Goal: Information Seeking & Learning: Learn about a topic

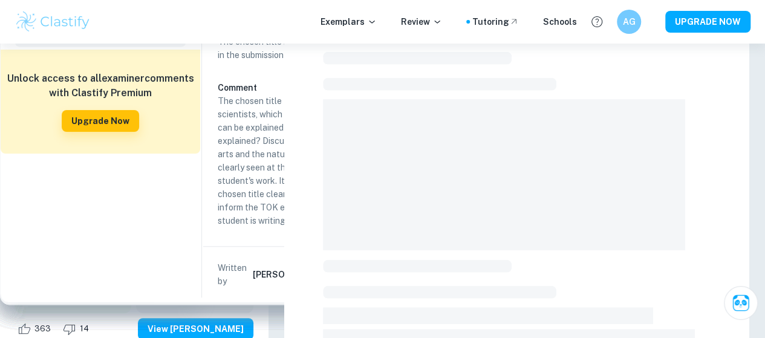
scroll to position [117, 0]
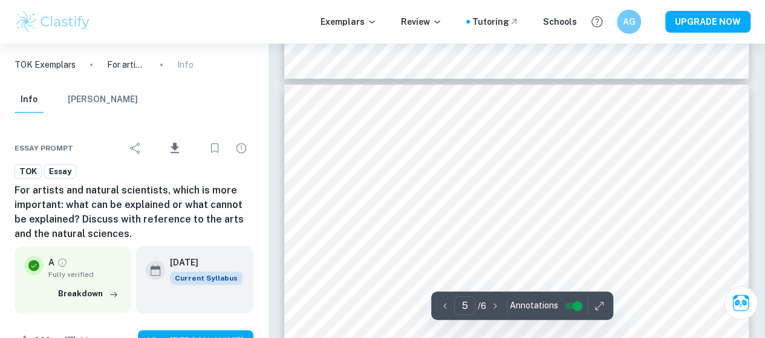
scroll to position [2543, 0]
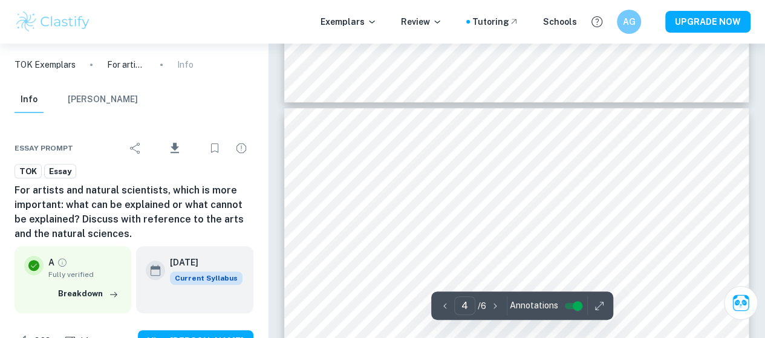
scroll to position [2444, 0]
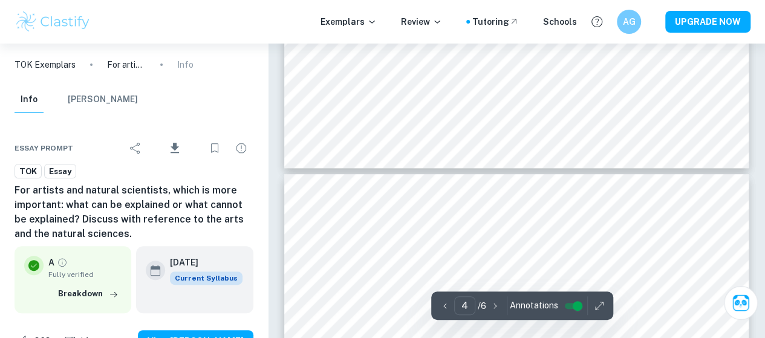
type input "5"
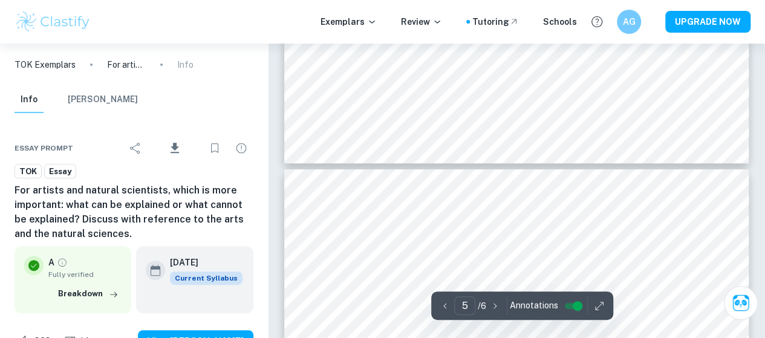
scroll to position [2483, 0]
